Goal: Transaction & Acquisition: Purchase product/service

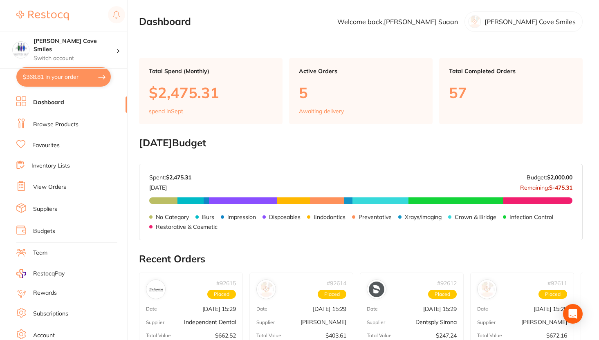
click at [87, 81] on button "$368.81 in your order" at bounding box center [63, 77] width 94 height 20
checkbox input "true"
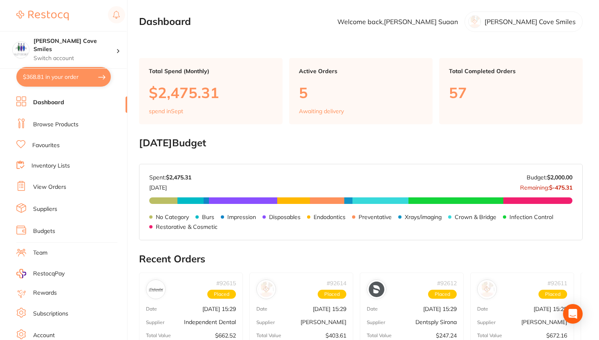
checkbox input "true"
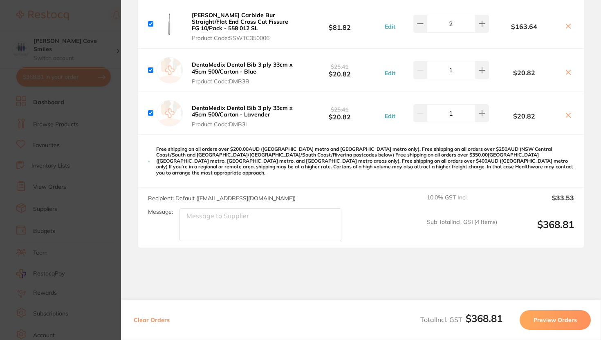
scroll to position [165, 0]
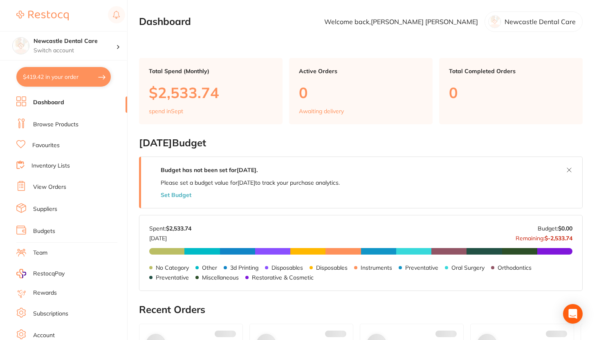
click at [95, 73] on button "$419.42 in your order" at bounding box center [63, 77] width 94 height 20
checkbox input "true"
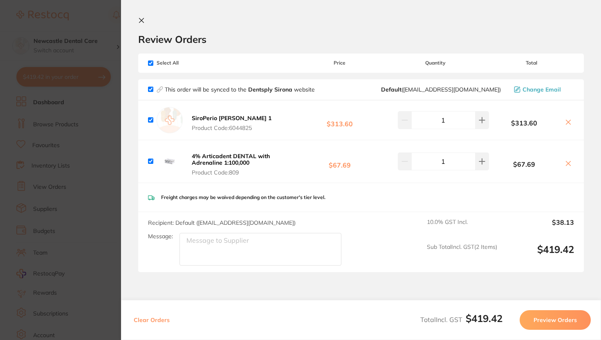
click at [541, 315] on button "Preview Orders" at bounding box center [555, 320] width 71 height 20
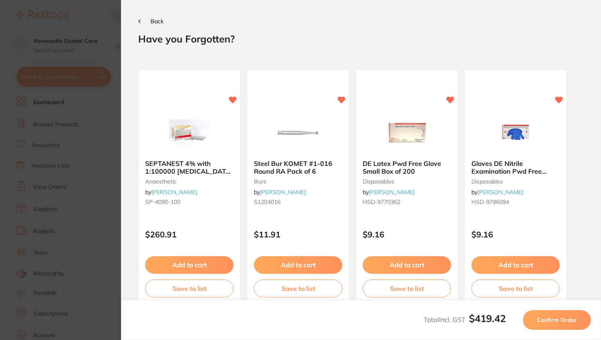
click at [541, 315] on button "Confirm Order" at bounding box center [557, 320] width 68 height 20
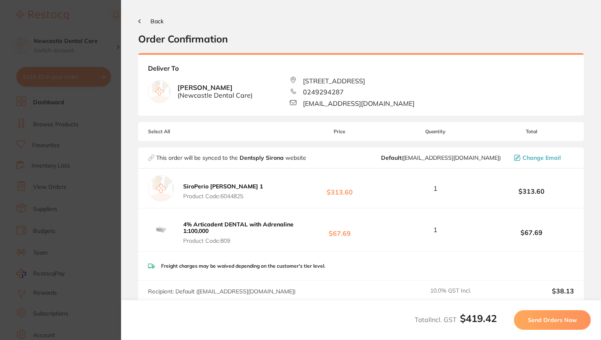
click at [541, 315] on button "Send Orders Now" at bounding box center [552, 320] width 77 height 20
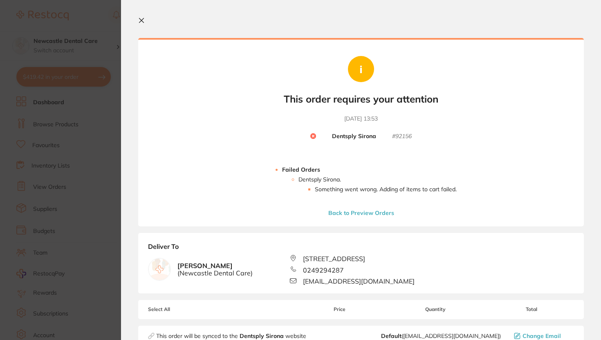
click at [142, 26] on section "Your orders are being processed and we will notify you once we have placed the …" at bounding box center [361, 170] width 480 height 340
click at [144, 19] on icon at bounding box center [141, 20] width 7 height 7
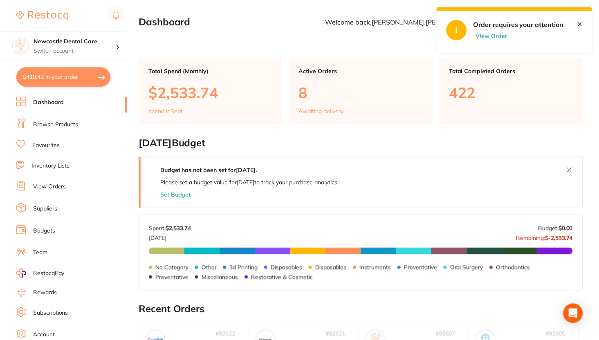
scroll to position [317, 0]
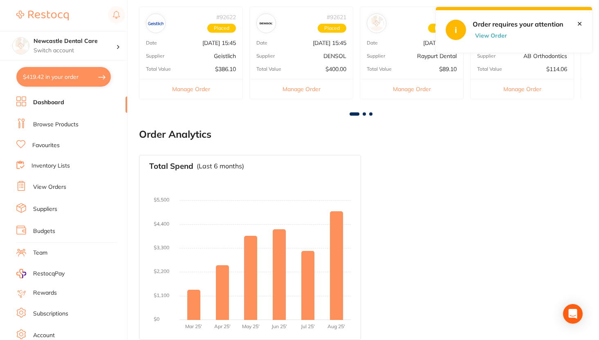
click at [78, 81] on button "$419.42 in your order" at bounding box center [63, 77] width 94 height 20
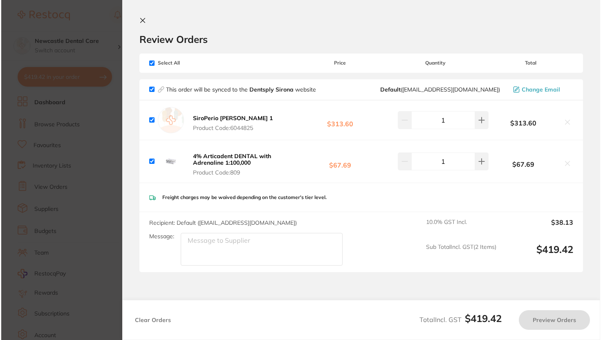
scroll to position [0, 0]
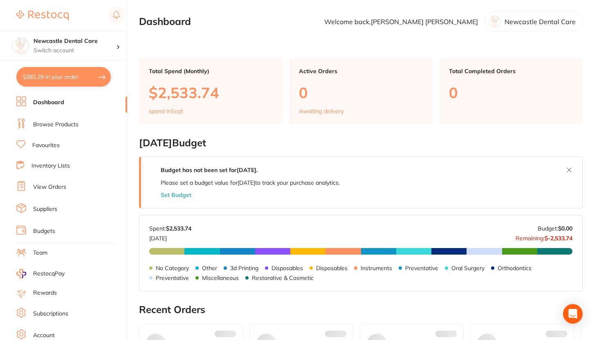
click at [36, 78] on button "$381.29 in your order" at bounding box center [63, 77] width 94 height 20
checkbox input "true"
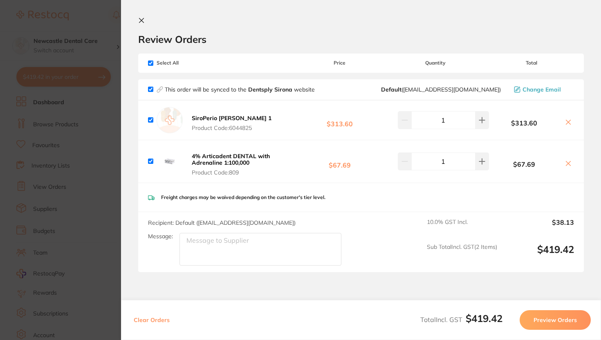
click at [540, 317] on button "Preview Orders" at bounding box center [555, 320] width 71 height 20
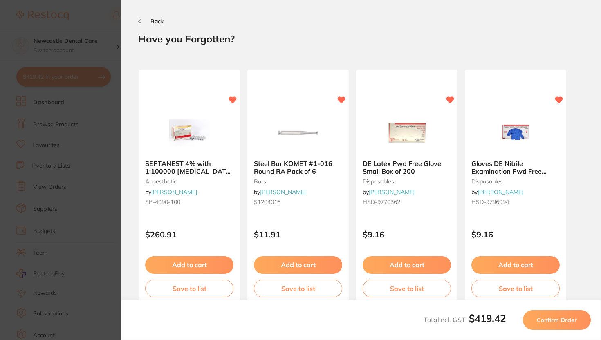
click at [540, 317] on span "Confirm Order" at bounding box center [557, 320] width 40 height 7
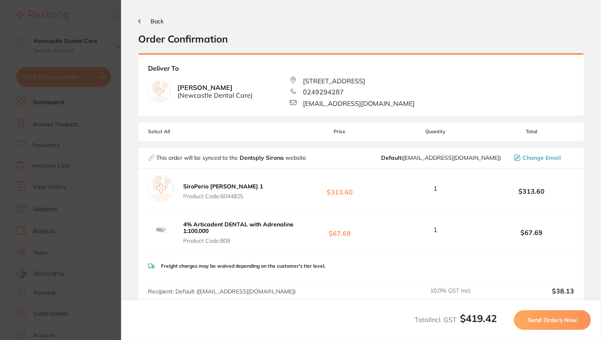
click at [540, 317] on span "Send Orders Now" at bounding box center [552, 320] width 49 height 7
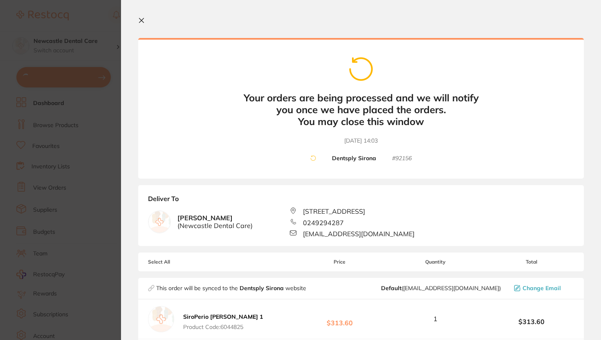
click at [143, 16] on section "Your orders are being processed and we will notify you once we have placed the …" at bounding box center [361, 170] width 480 height 340
click at [143, 18] on icon at bounding box center [141, 20] width 7 height 7
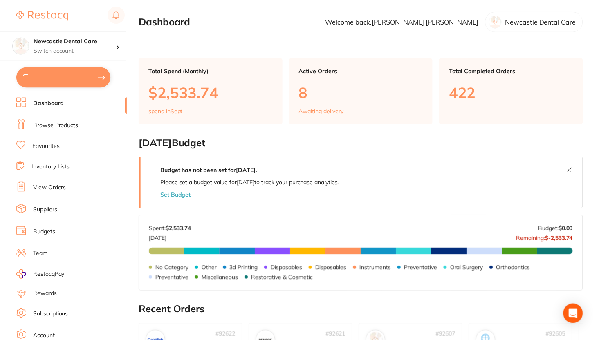
scroll to position [317, 0]
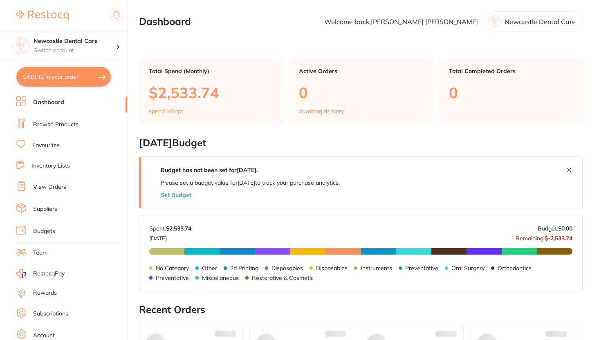
click at [57, 77] on button "$419.42 in your order" at bounding box center [63, 77] width 94 height 20
checkbox input "true"
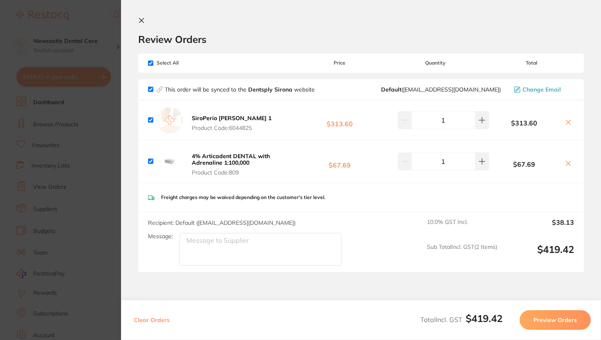
click at [38, 16] on section "Update RRP Set your pre negotiated price for this item. Item Agreed RRP (excl. …" at bounding box center [300, 170] width 601 height 340
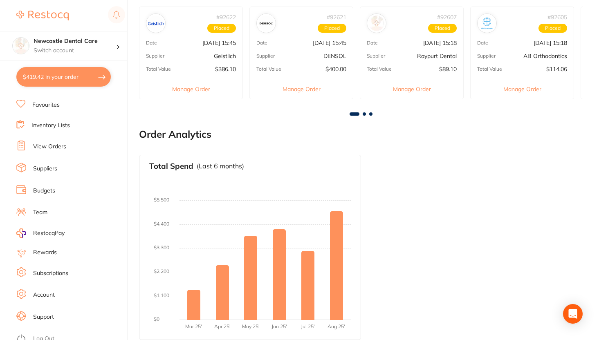
scroll to position [41, 0]
click at [53, 165] on link "Suppliers" at bounding box center [45, 168] width 24 height 8
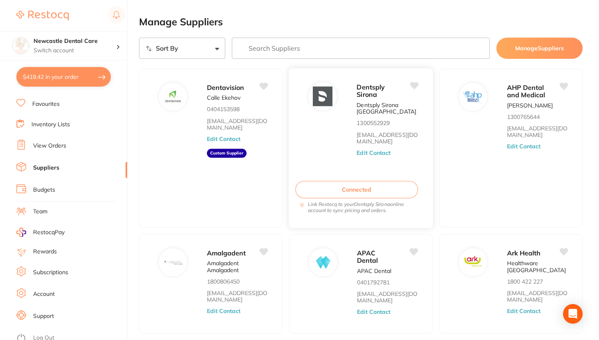
click at [324, 186] on button "Connected" at bounding box center [356, 190] width 123 height 18
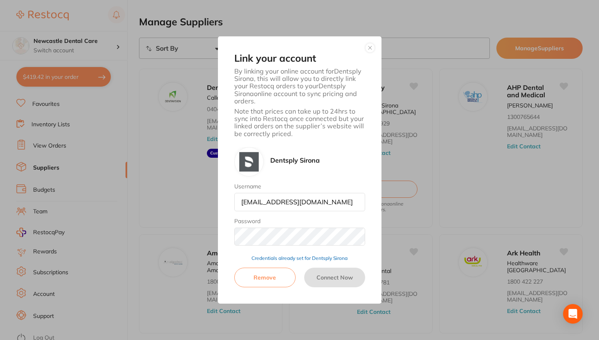
click at [371, 46] on button "button" at bounding box center [370, 48] width 10 height 10
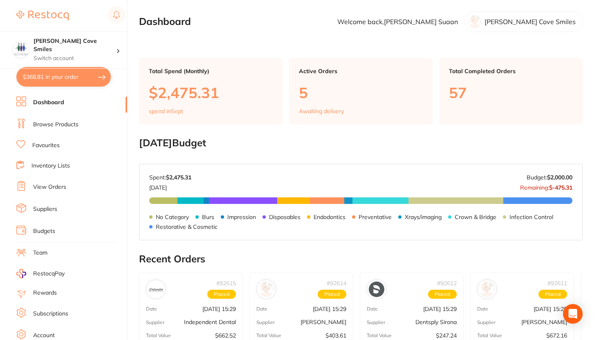
click at [108, 77] on button "$368.81 in your order" at bounding box center [63, 77] width 94 height 20
checkbox input "true"
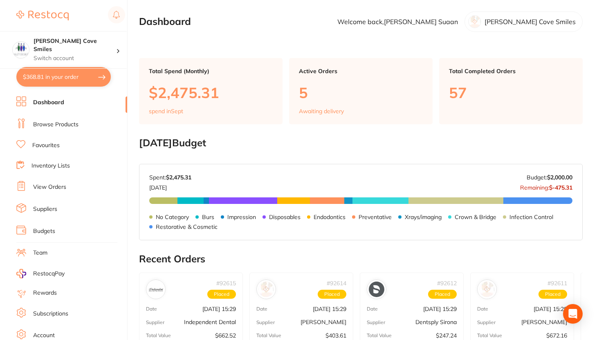
checkbox input "true"
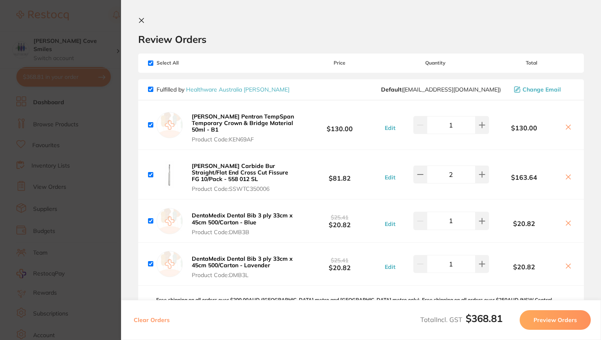
click at [532, 317] on button "Preview Orders" at bounding box center [555, 320] width 71 height 20
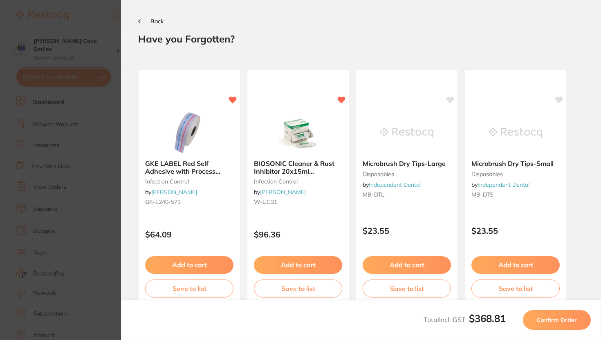
click at [532, 317] on button "Confirm Order" at bounding box center [557, 320] width 68 height 20
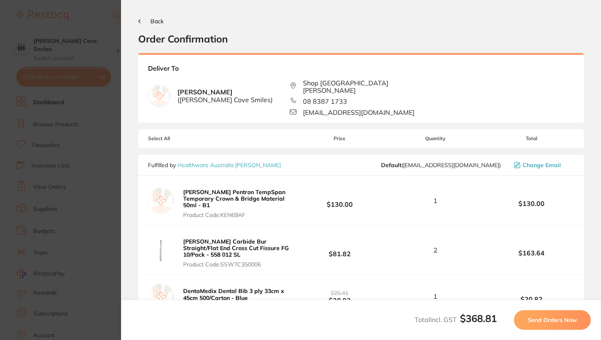
click at [532, 317] on span "Send Orders Now" at bounding box center [552, 320] width 49 height 7
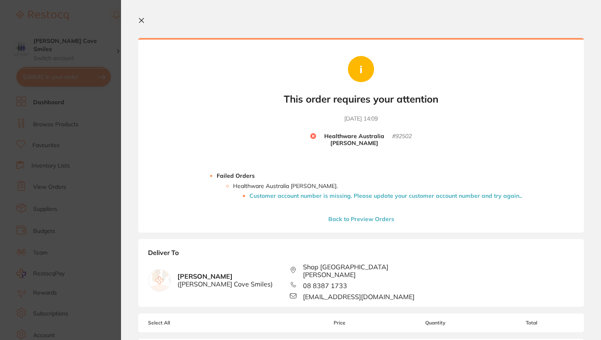
click at [137, 20] on section "Your orders are being processed and we will notify you once we have placed the …" at bounding box center [361, 170] width 480 height 340
click at [143, 19] on icon at bounding box center [141, 20] width 7 height 7
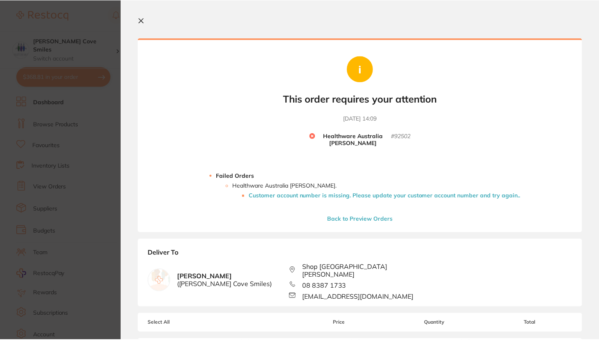
scroll to position [267, 0]
